Goal: Find specific page/section: Find specific page/section

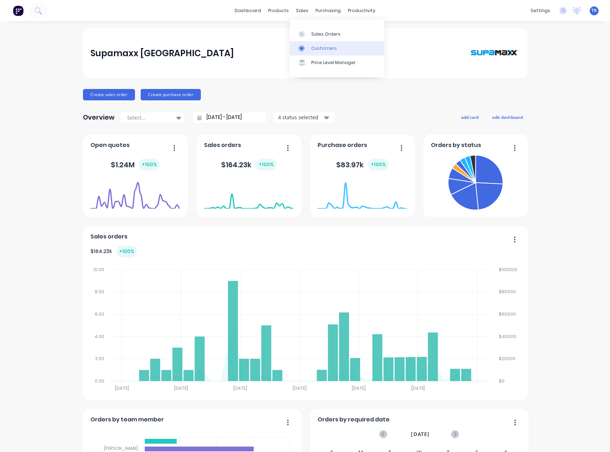
click at [307, 50] on div at bounding box center [303, 48] width 11 height 6
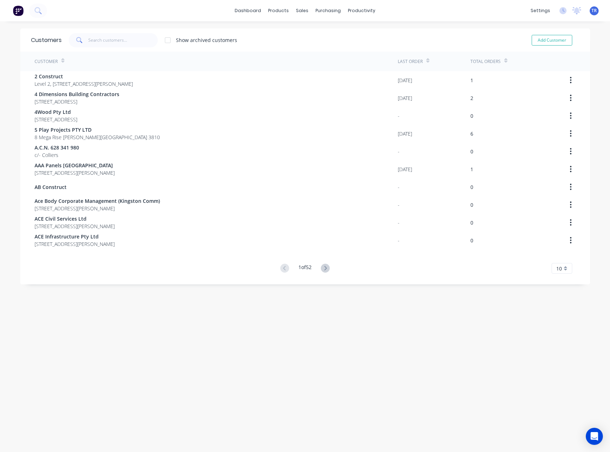
click at [130, 29] on div "Customers Show archived customers Add Customer" at bounding box center [305, 39] width 570 height 23
click at [129, 38] on input "text" at bounding box center [122, 40] width 69 height 14
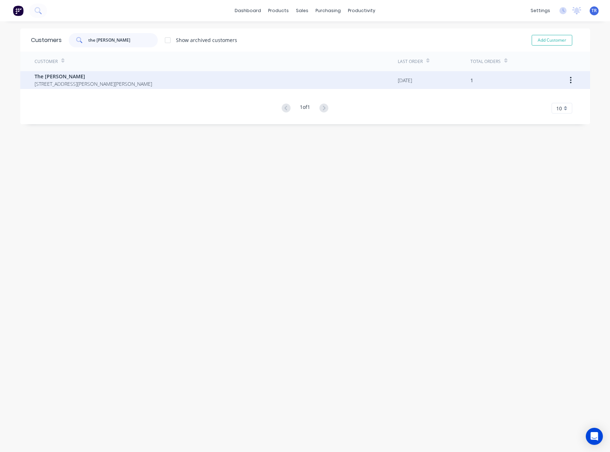
type input "the [PERSON_NAME]"
click at [106, 77] on span "The [PERSON_NAME]" at bounding box center [94, 76] width 118 height 7
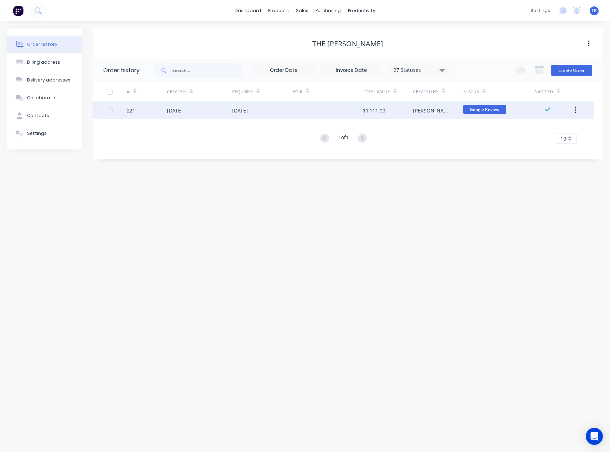
click at [341, 114] on div at bounding box center [328, 110] width 70 height 18
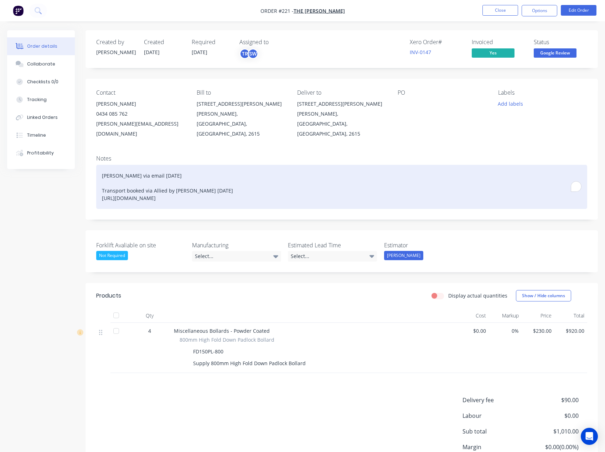
drag, startPoint x: 292, startPoint y: 189, endPoint x: 257, endPoint y: 181, distance: 36.3
click at [250, 188] on div "[PERSON_NAME] via email [DATE] Transport booked via Allied by [PERSON_NAME] [DA…" at bounding box center [341, 187] width 491 height 44
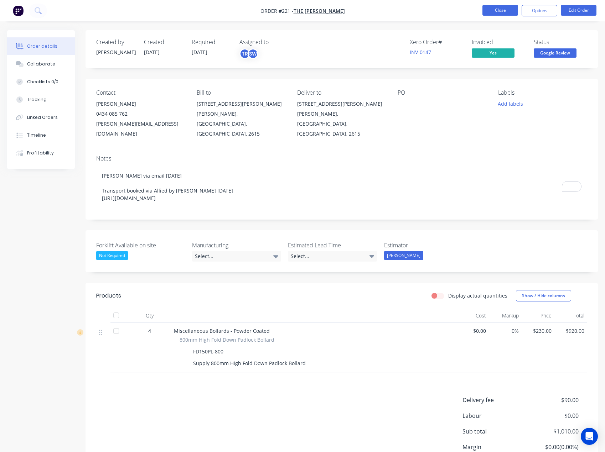
click at [493, 9] on button "Close" at bounding box center [500, 10] width 36 height 11
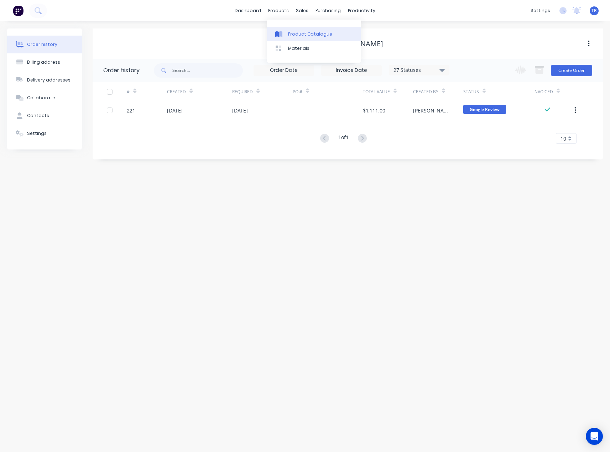
click at [280, 37] on icon at bounding box center [278, 34] width 7 height 6
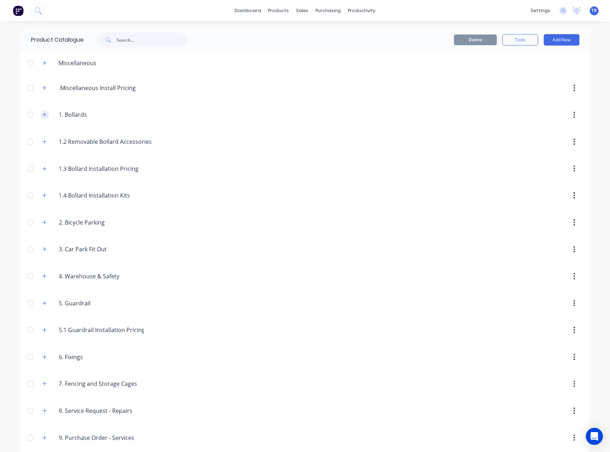
click at [42, 114] on icon "button" at bounding box center [44, 115] width 4 height 4
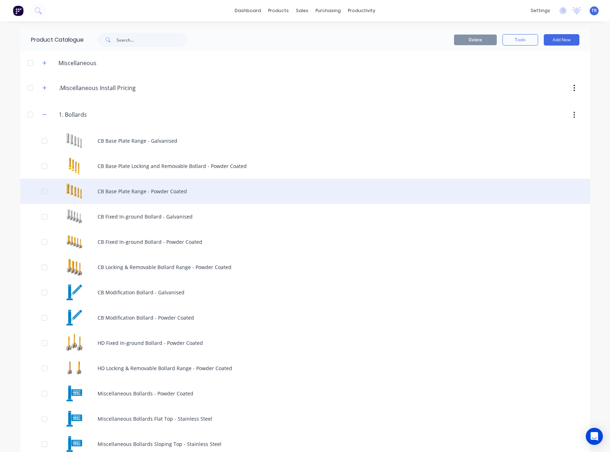
click at [85, 189] on div "CB Base Plate Range - Powder Coated" at bounding box center [305, 191] width 570 height 25
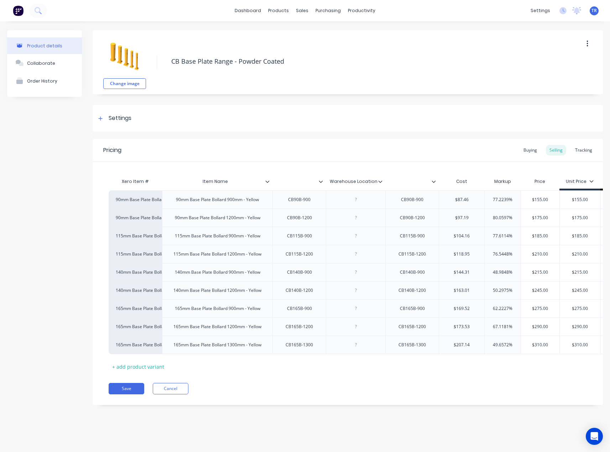
type textarea "x"
